Goal: Transaction & Acquisition: Purchase product/service

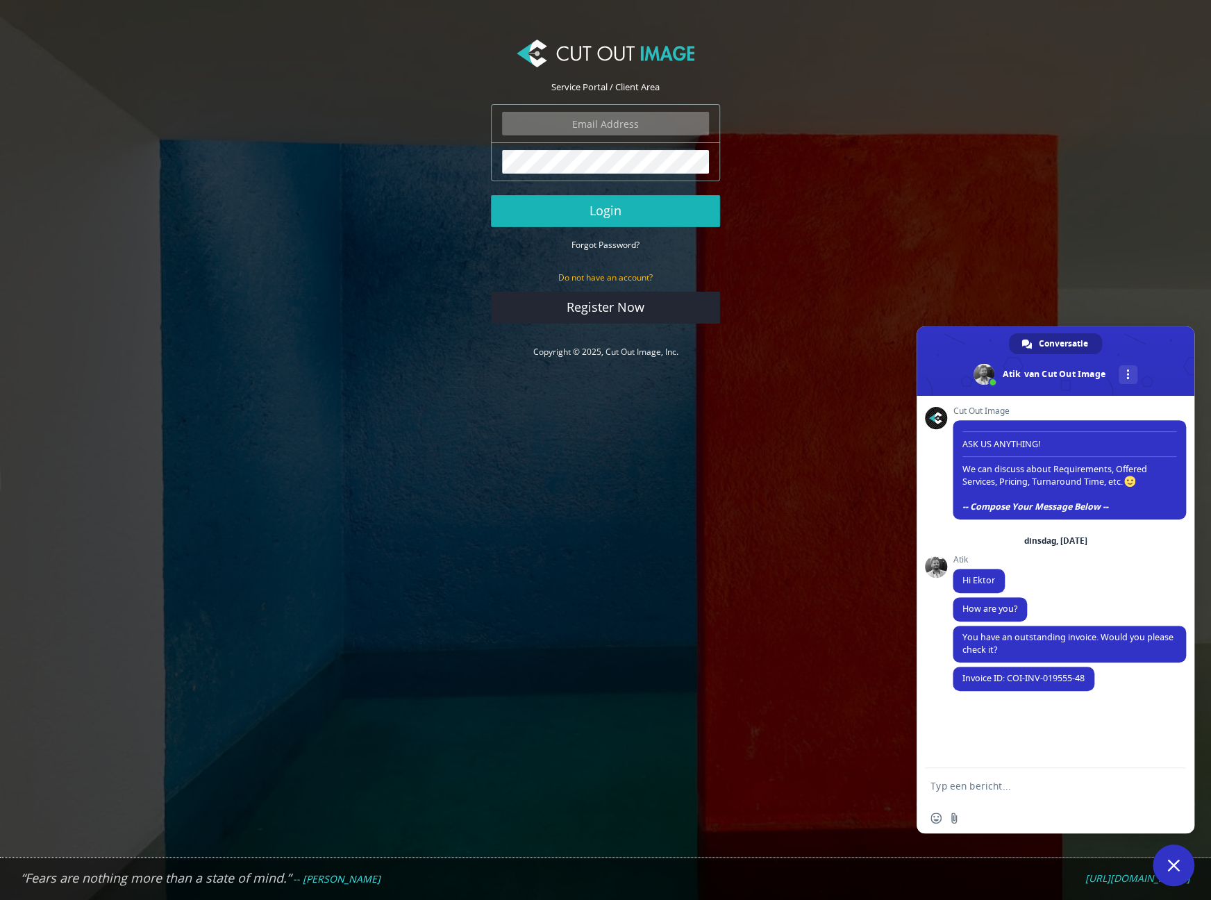
type input "ektor.tsolodimos@gmail.com"
click at [630, 218] on button "Login" at bounding box center [605, 211] width 229 height 32
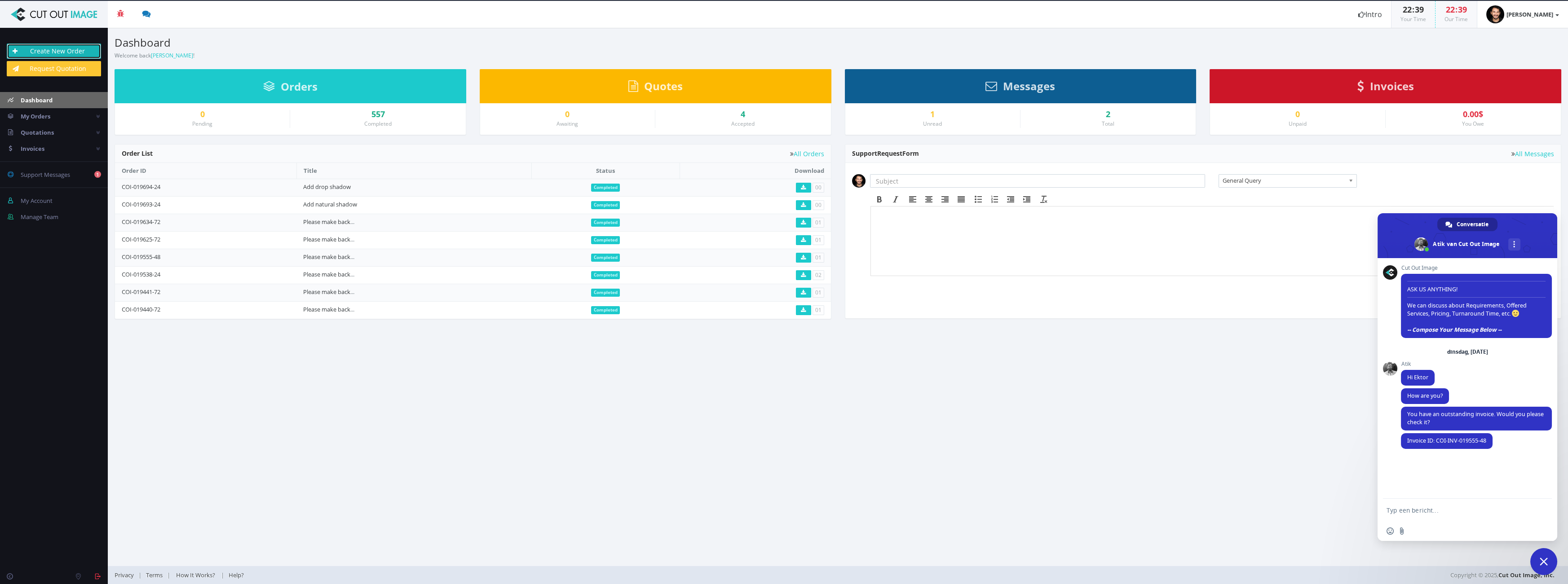
click at [73, 54] on link "Create New Order" at bounding box center [54, 51] width 94 height 16
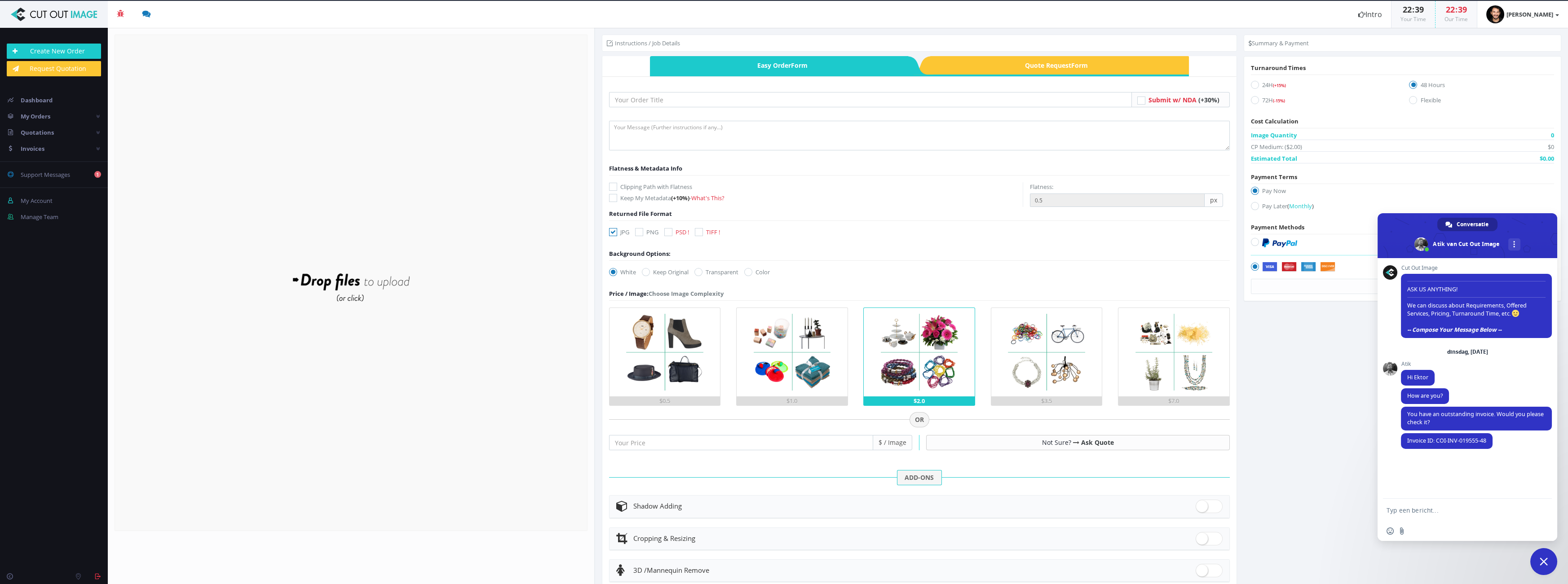
click at [426, 337] on form "Drop files here to upload" at bounding box center [351, 283] width 473 height 497
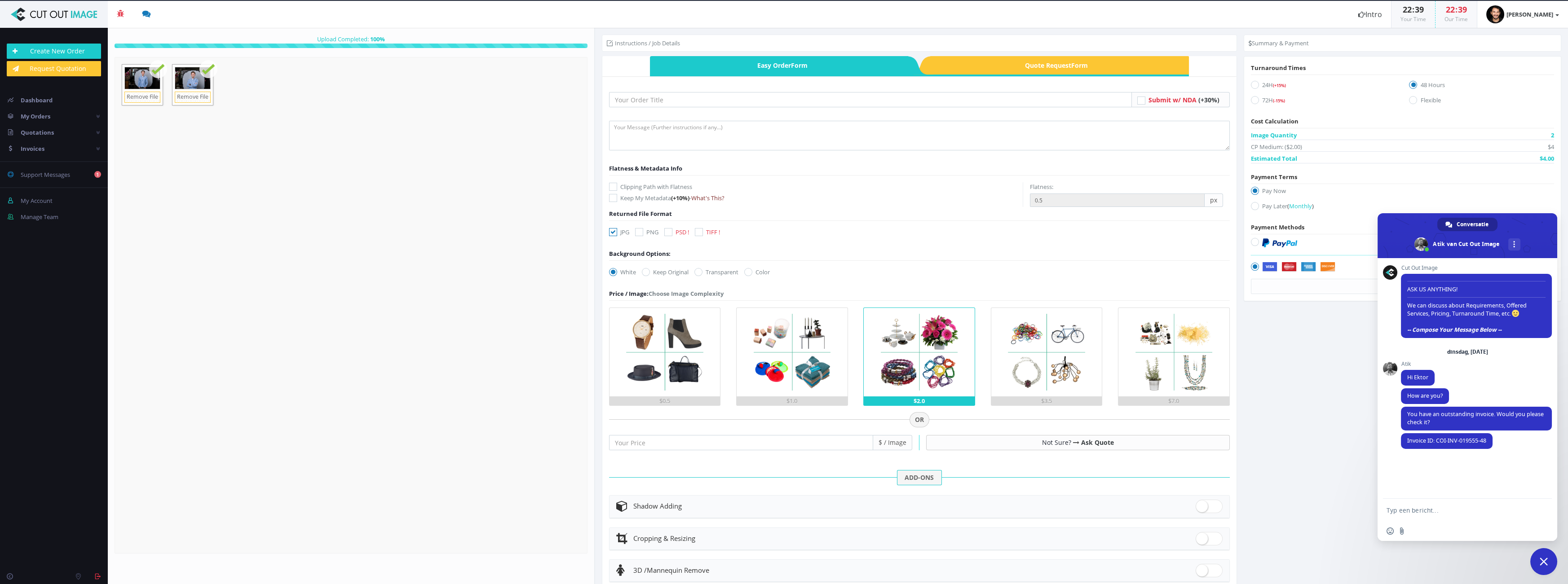
drag, startPoint x: 644, startPoint y: 188, endPoint x: 712, endPoint y: 195, distance: 68.4
click at [644, 188] on label "Clipping Path with Flatness" at bounding box center [816, 187] width 414 height 9
click at [617, 188] on input "Clipping Path with Flatness" at bounding box center [614, 187] width 6 height 6
checkbox input "true"
click at [1080, 198] on input "0.5" at bounding box center [1117, 200] width 175 height 14
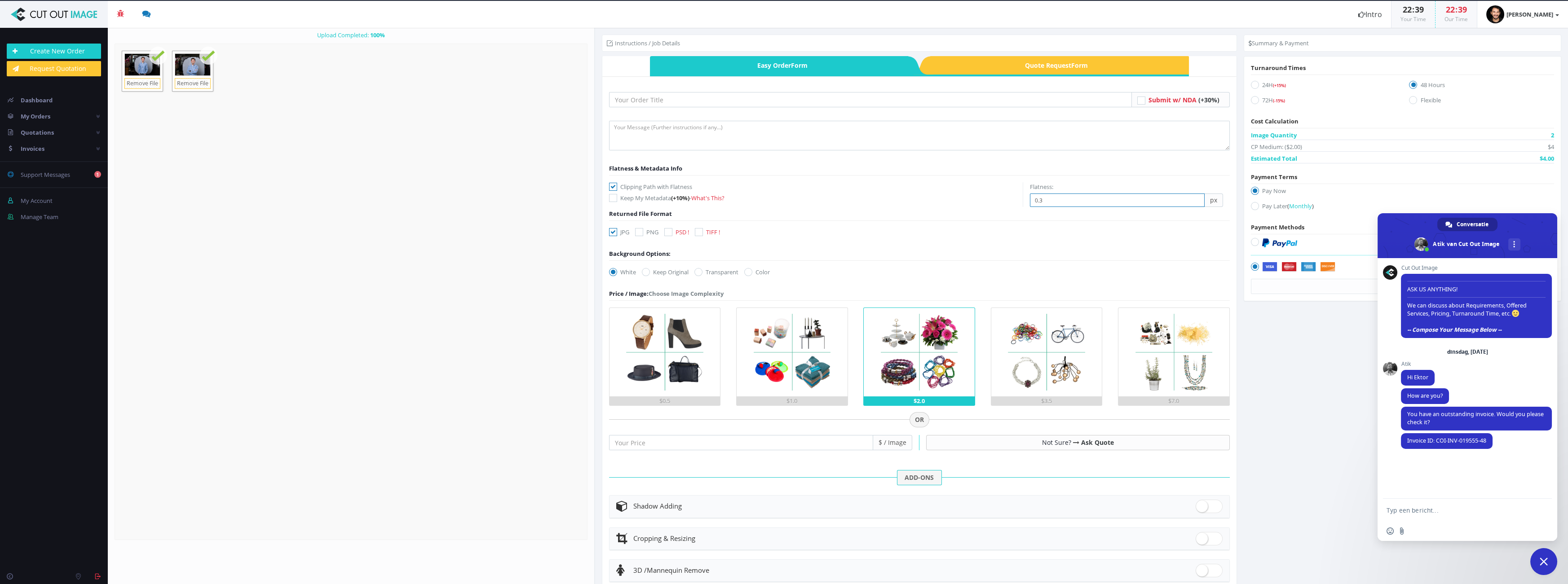
type input "0.3"
click at [730, 107] on input "text" at bounding box center [871, 100] width 523 height 16
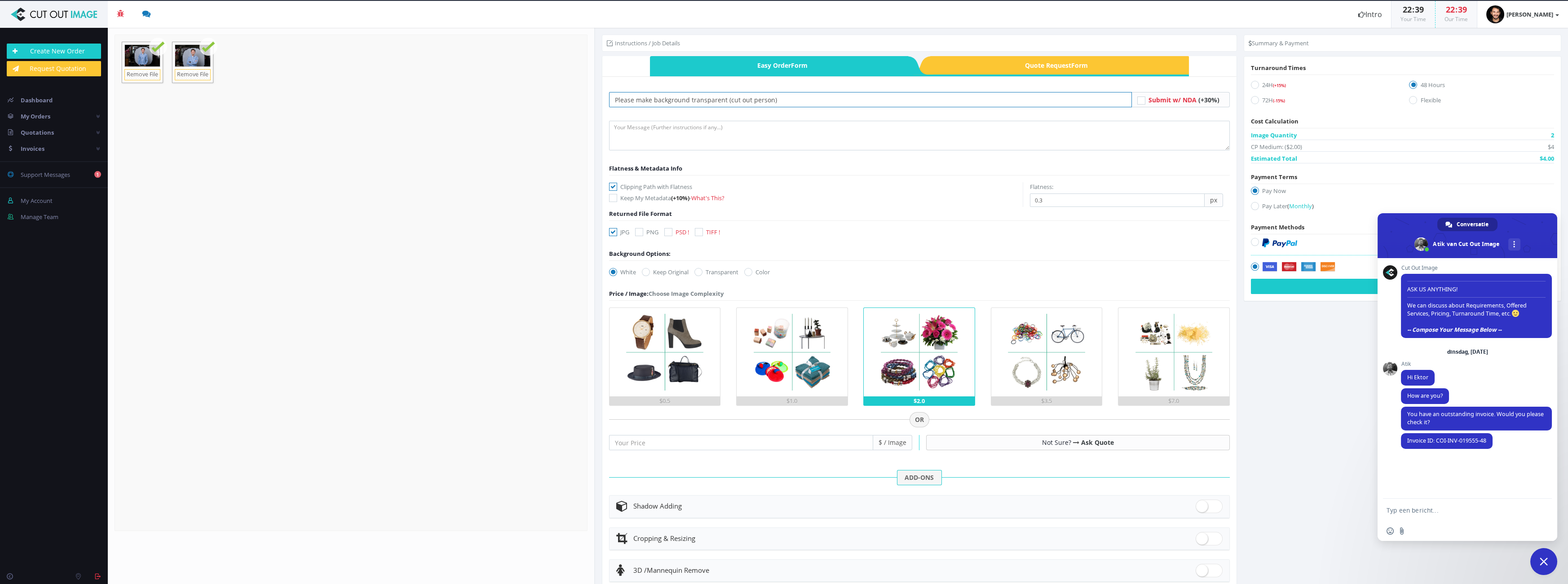
type input "Please make background transparent (cut out person)"
click at [638, 234] on icon at bounding box center [639, 232] width 8 height 8
click at [638, 234] on input "PNG" at bounding box center [640, 232] width 6 height 6
checkbox input "true"
click at [717, 270] on label "Transparent" at bounding box center [717, 272] width 44 height 9
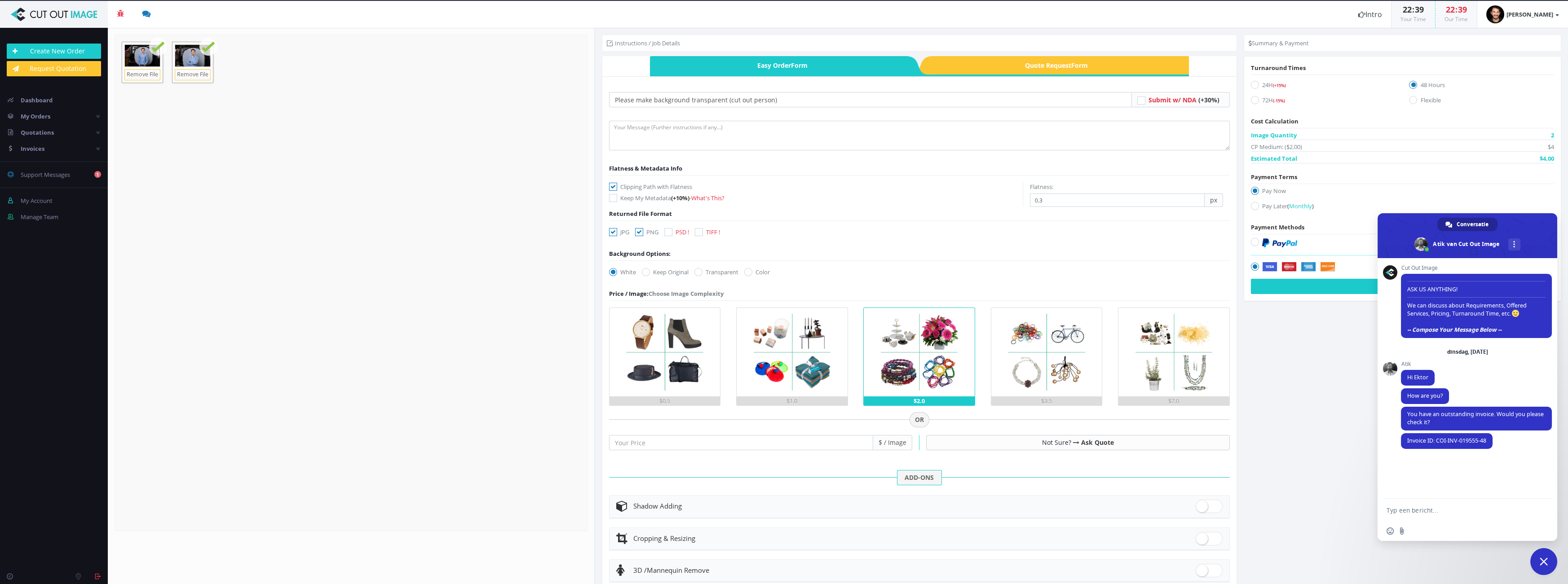
click at [702, 270] on input "Transparent" at bounding box center [699, 272] width 6 height 6
radio input "true"
click at [821, 363] on img at bounding box center [792, 352] width 89 height 89
click at [0, 0] on input "$1.0" at bounding box center [0, 0] width 0 height 0
click at [1268, 84] on label "24H (+15%)" at bounding box center [1323, 86] width 145 height 12
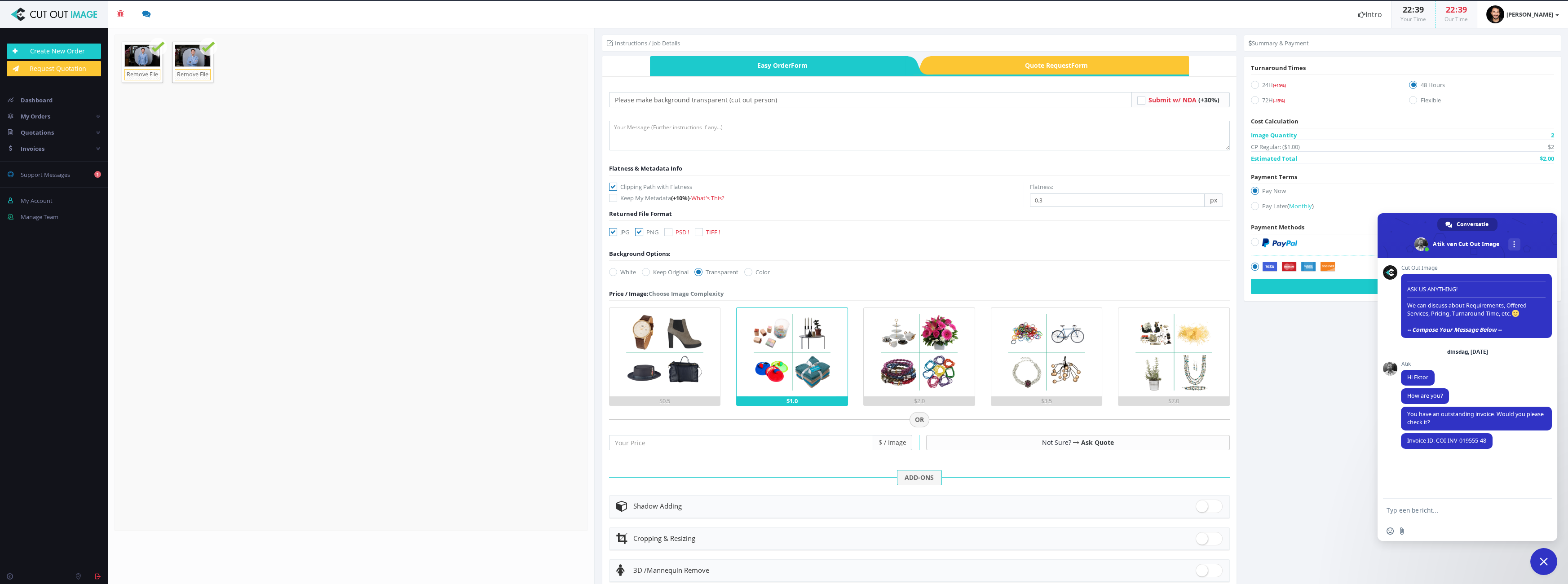
click at [1259, 84] on input "24H (+15%)" at bounding box center [1256, 85] width 6 height 6
radio input "true"
click at [1283, 252] on img at bounding box center [1279, 255] width 35 height 9
click at [1259, 252] on input "radio" at bounding box center [1256, 254] width 6 height 6
radio input "true"
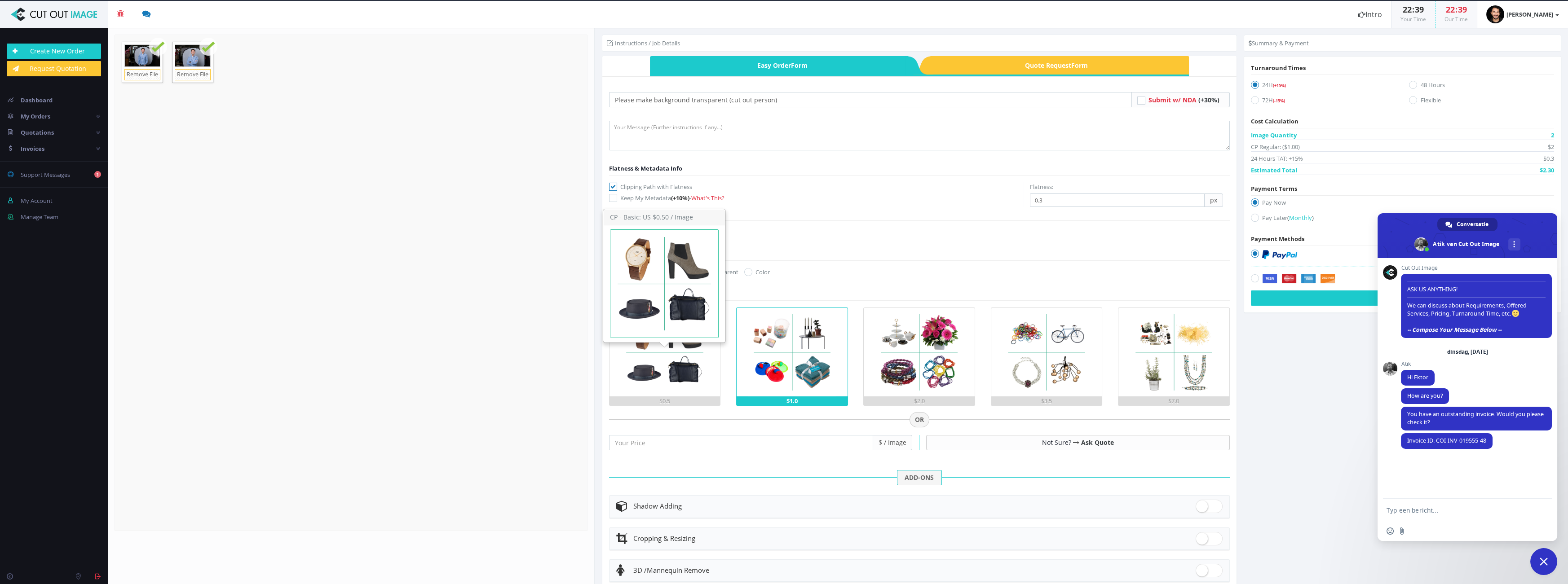
click at [690, 367] on img at bounding box center [664, 352] width 89 height 89
click at [0, 0] on input "$0.5" at bounding box center [0, 0] width 0 height 0
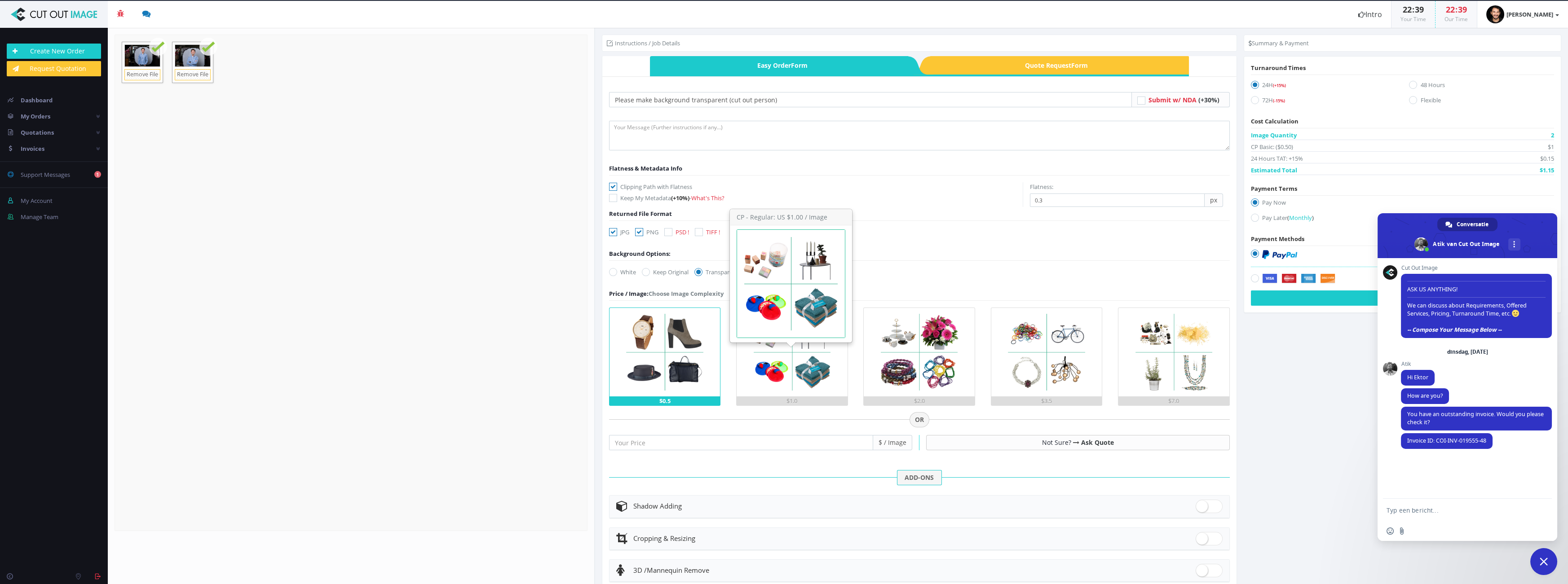
click at [790, 381] on img at bounding box center [792, 352] width 89 height 89
click at [0, 0] on input "$1.0" at bounding box center [0, 0] width 0 height 0
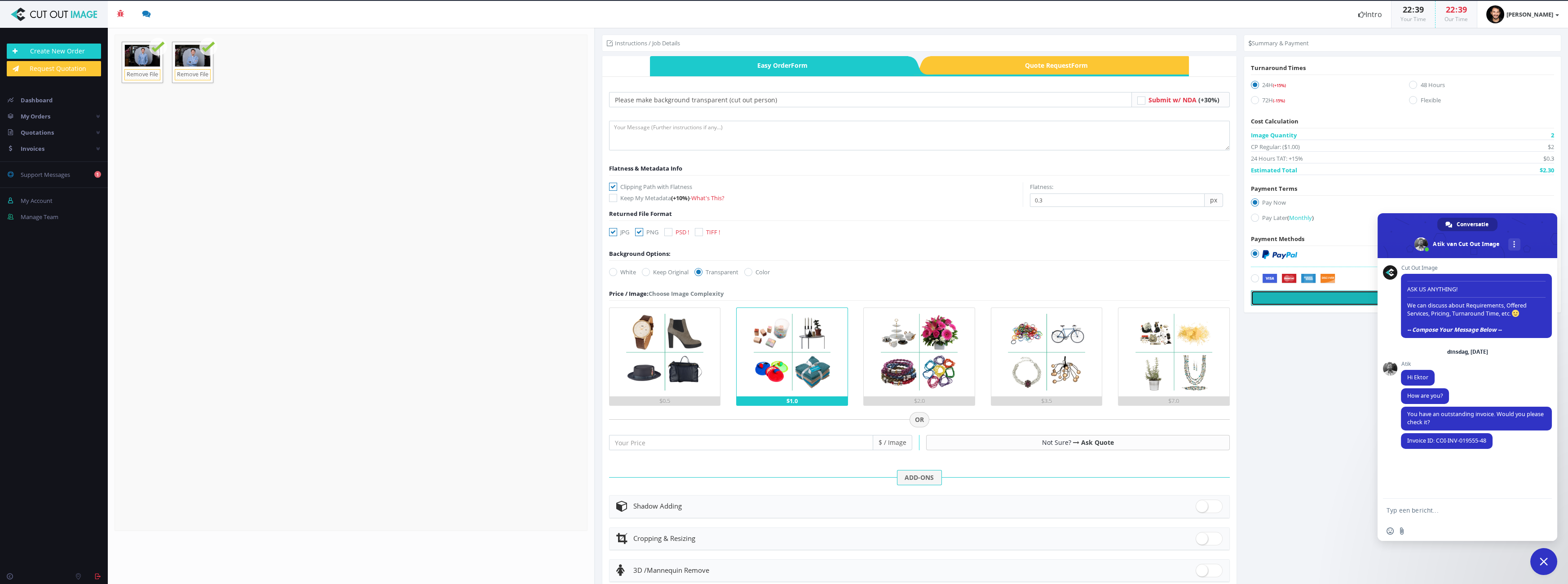
click at [1309, 300] on button "Pay Now" at bounding box center [1402, 298] width 303 height 16
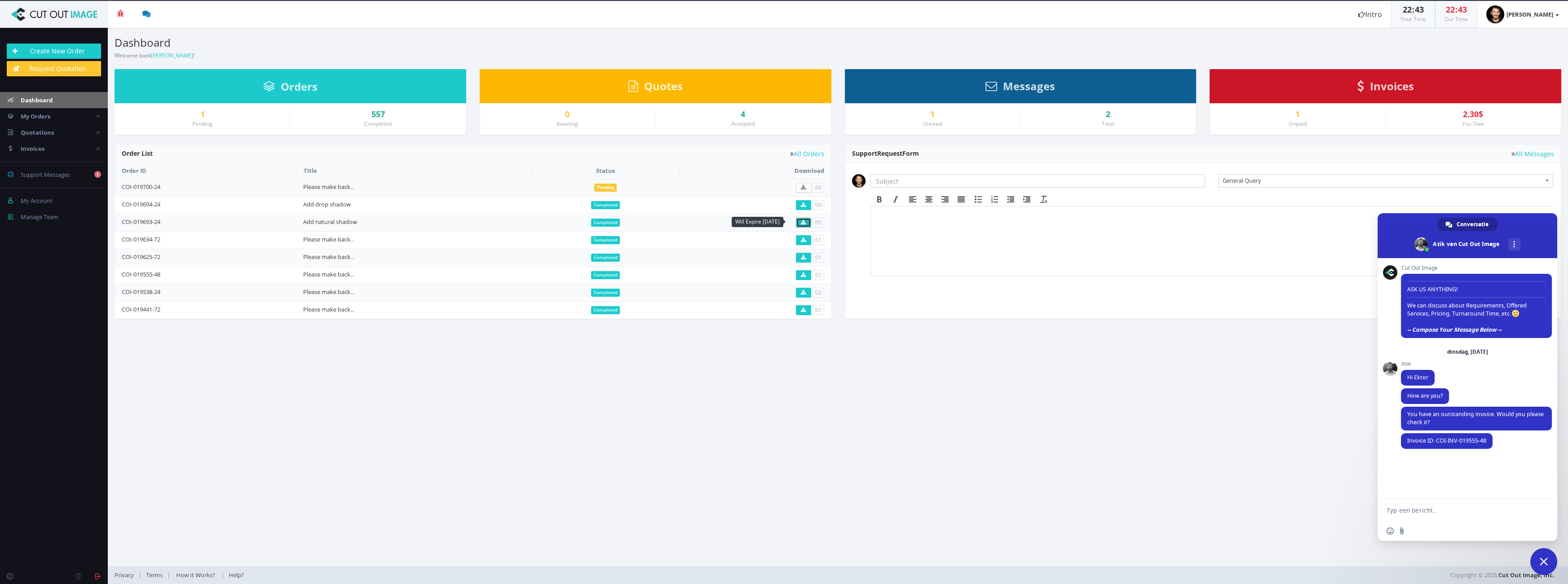
click at [800, 218] on link at bounding box center [803, 222] width 16 height 10
click at [801, 206] on icon at bounding box center [803, 205] width 5 height 5
